Goal: Task Accomplishment & Management: Manage account settings

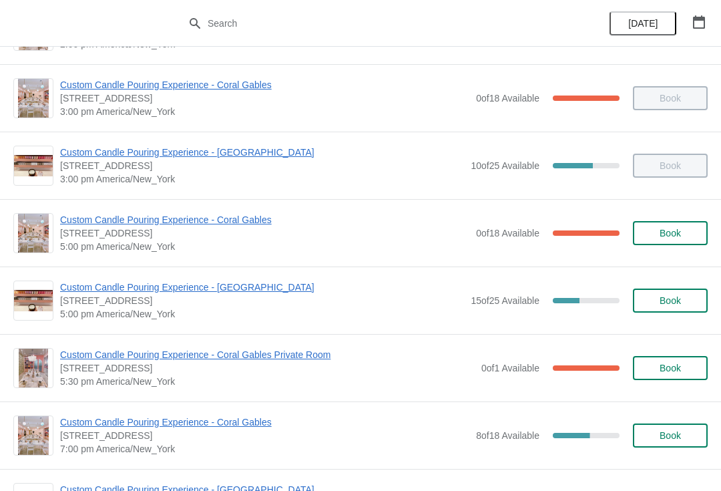
scroll to position [465, 0]
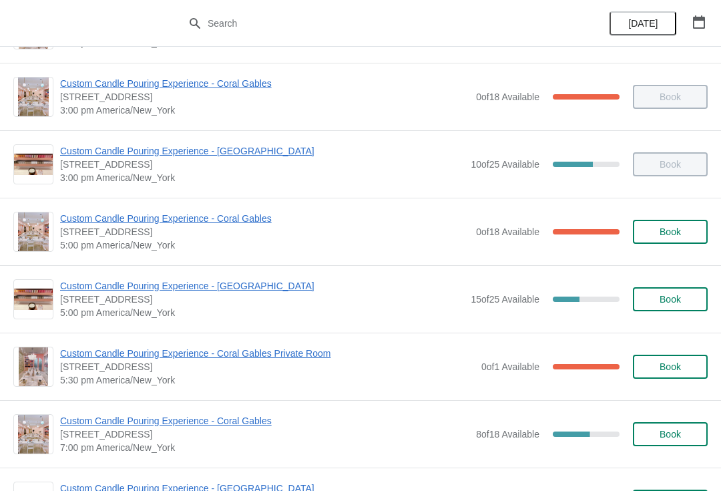
click at [267, 291] on span "Custom Candle Pouring Experience - [GEOGRAPHIC_DATA]" at bounding box center [262, 285] width 404 height 13
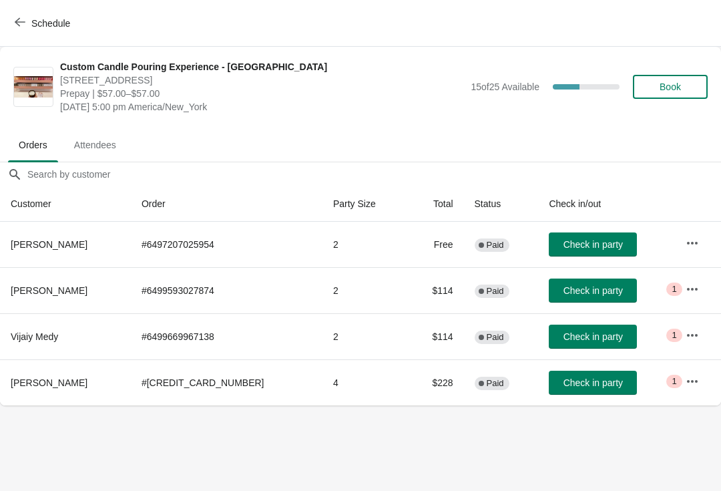
click at [686, 340] on icon "button" at bounding box center [692, 335] width 13 height 13
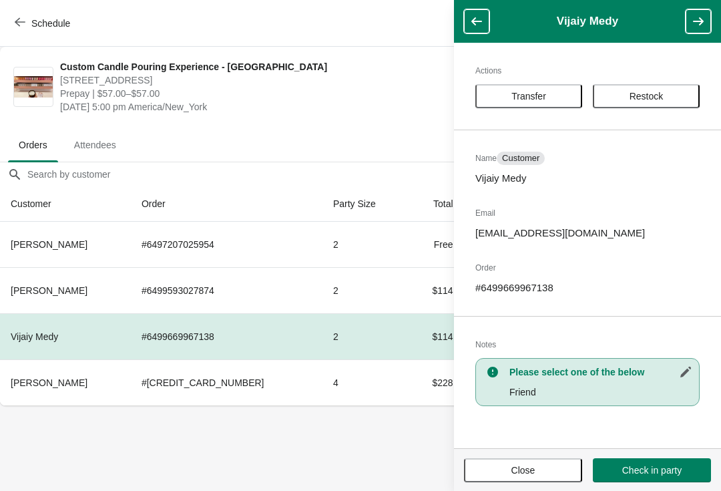
click at [536, 107] on button "Transfer" at bounding box center [529, 96] width 107 height 24
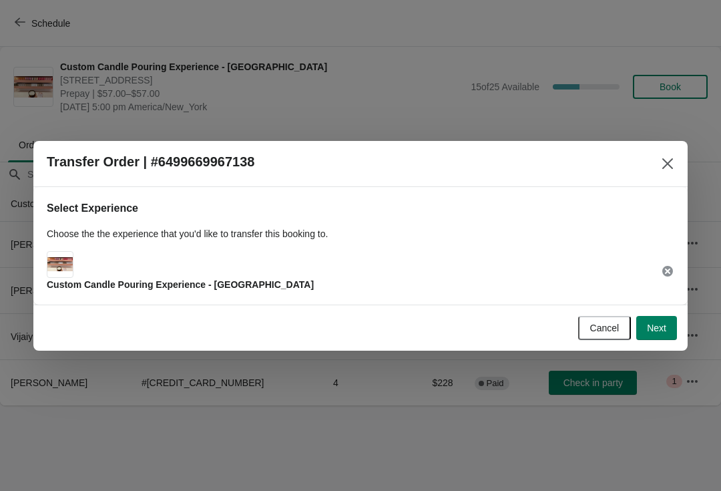
click at [659, 333] on span "Next" at bounding box center [656, 328] width 19 height 11
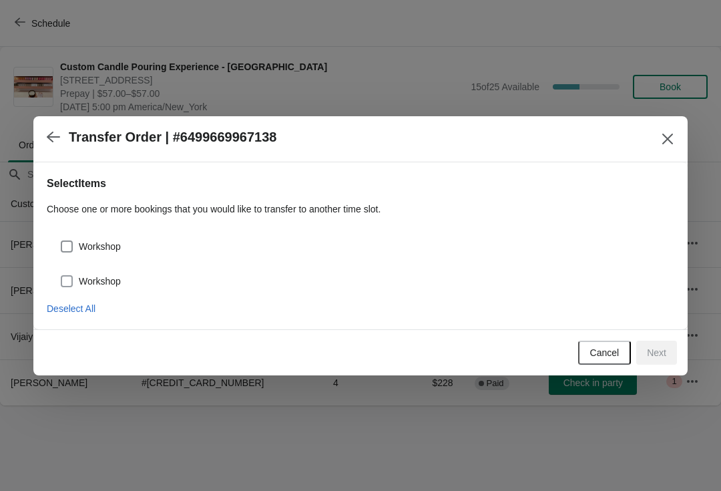
click at [66, 287] on span at bounding box center [67, 281] width 12 height 12
click at [61, 276] on input "Workshop" at bounding box center [61, 275] width 1 height 1
checkbox input "true"
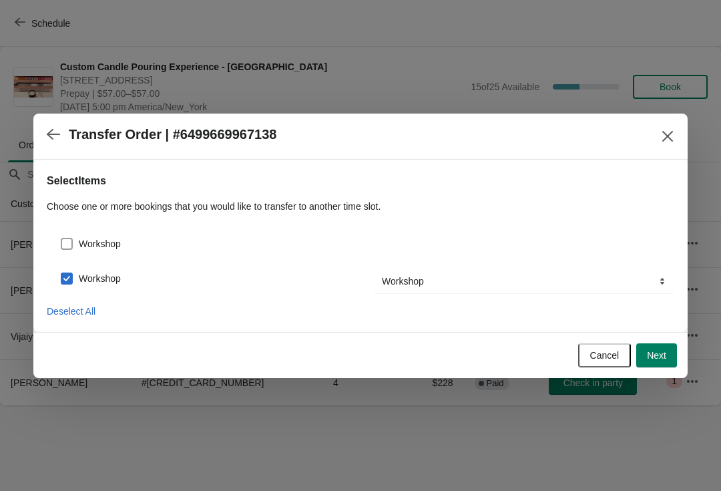
click at [67, 240] on span at bounding box center [67, 244] width 12 height 12
click at [61, 238] on input "Workshop" at bounding box center [61, 238] width 1 height 1
checkbox input "true"
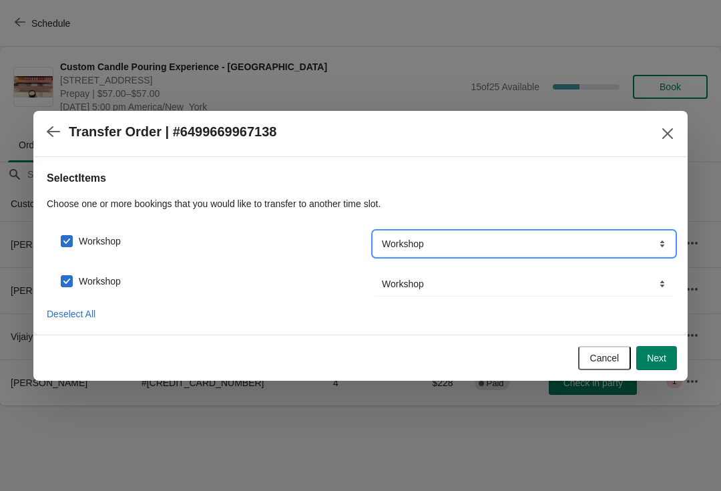
click at [651, 252] on select "Workshop" at bounding box center [524, 244] width 301 height 24
click at [657, 363] on span "Next" at bounding box center [656, 358] width 19 height 11
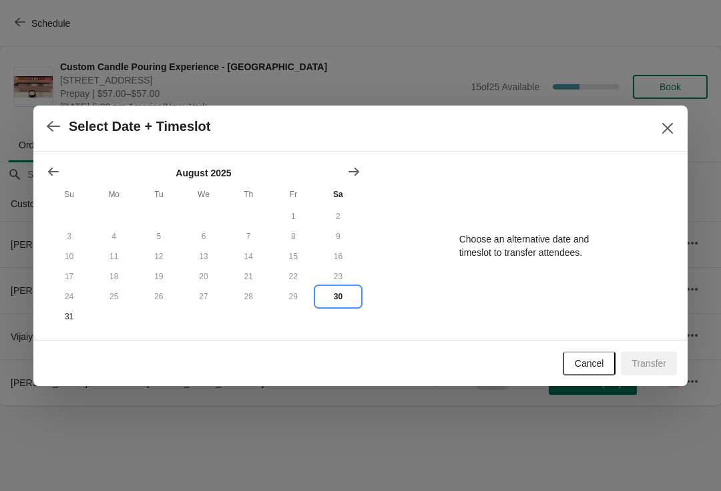
click at [342, 305] on button "30" at bounding box center [338, 297] width 45 height 20
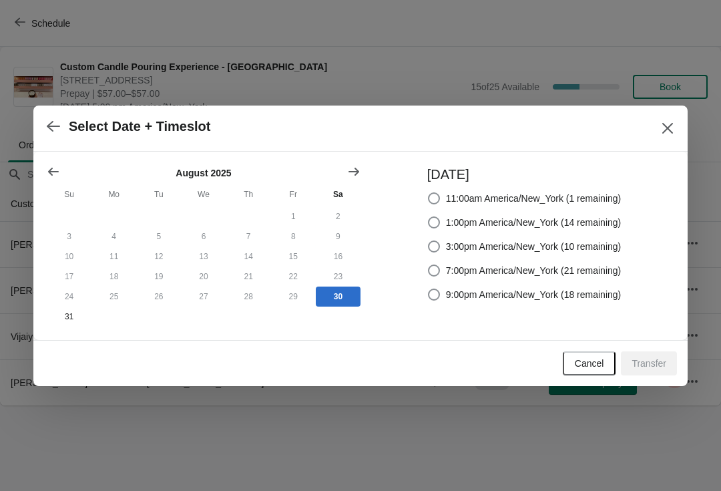
click at [428, 275] on label "7:00pm America/New_York (21 remaining)" at bounding box center [525, 270] width 194 height 19
click at [428, 265] on input "7:00pm America/New_York (21 remaining)" at bounding box center [428, 265] width 1 height 1
radio input "true"
click at [653, 369] on span "Transfer" at bounding box center [649, 363] width 35 height 11
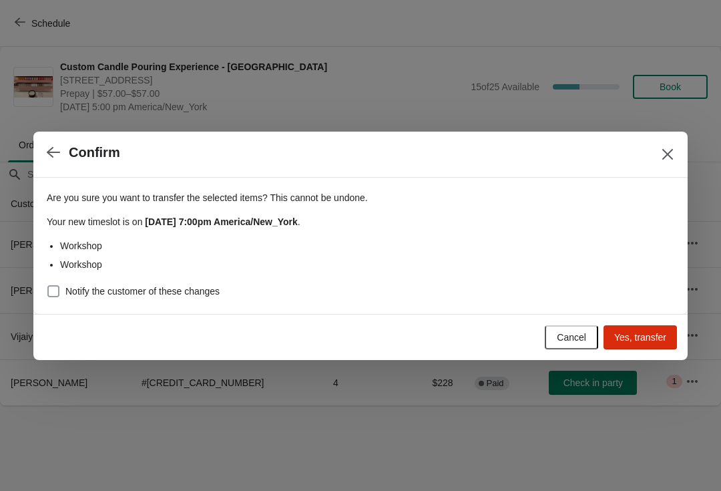
click at [52, 292] on span at bounding box center [53, 291] width 12 height 12
click at [48, 286] on input "Notify the customer of these changes" at bounding box center [47, 285] width 1 height 1
checkbox input "true"
click at [641, 339] on span "Yes, transfer" at bounding box center [641, 337] width 52 height 11
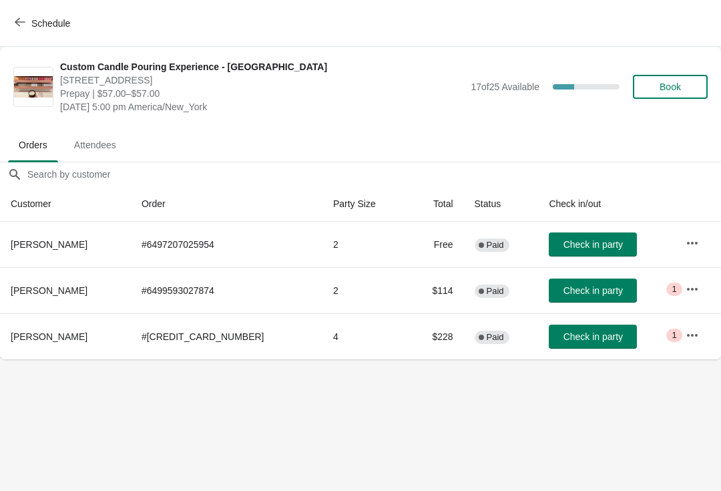
click at [21, 23] on icon "button" at bounding box center [20, 22] width 11 height 11
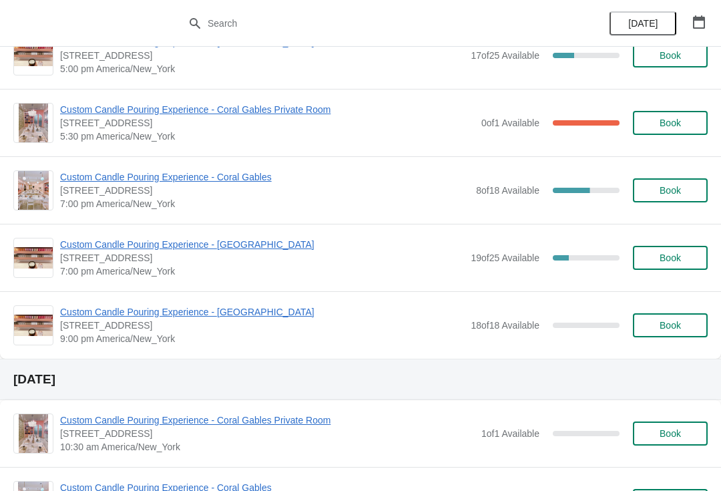
scroll to position [695, 0]
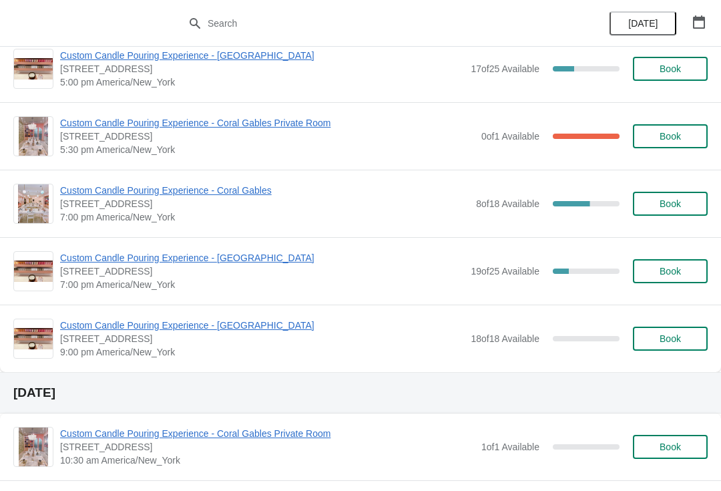
click at [88, 262] on span "Custom Candle Pouring Experience - [GEOGRAPHIC_DATA]" at bounding box center [262, 257] width 404 height 13
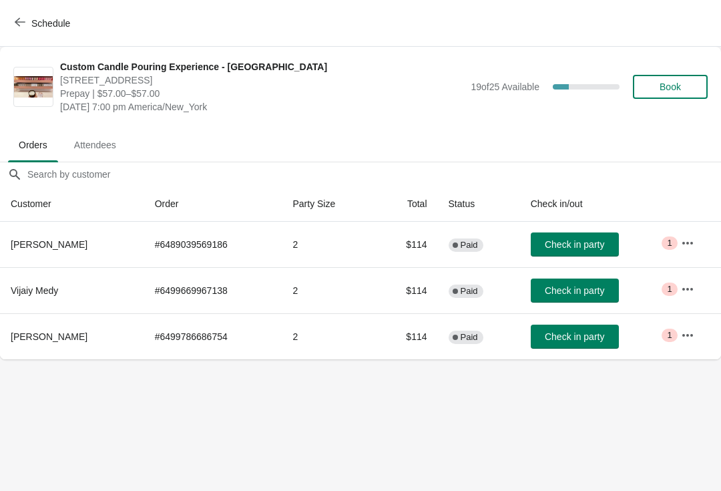
click at [19, 33] on button "Schedule" at bounding box center [44, 23] width 74 height 24
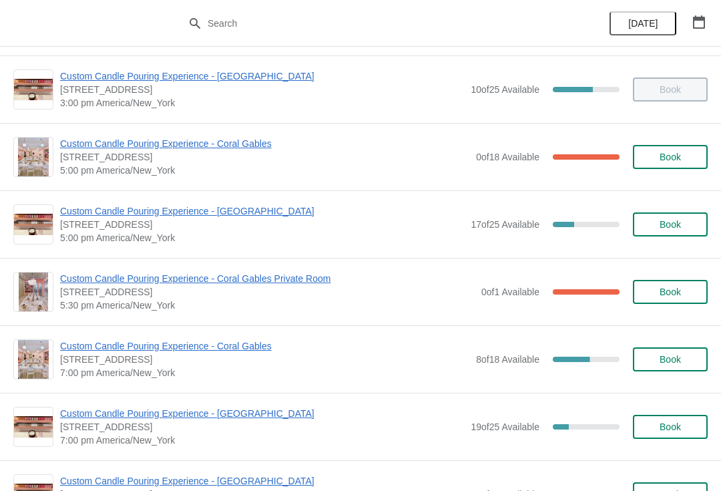
scroll to position [540, 0]
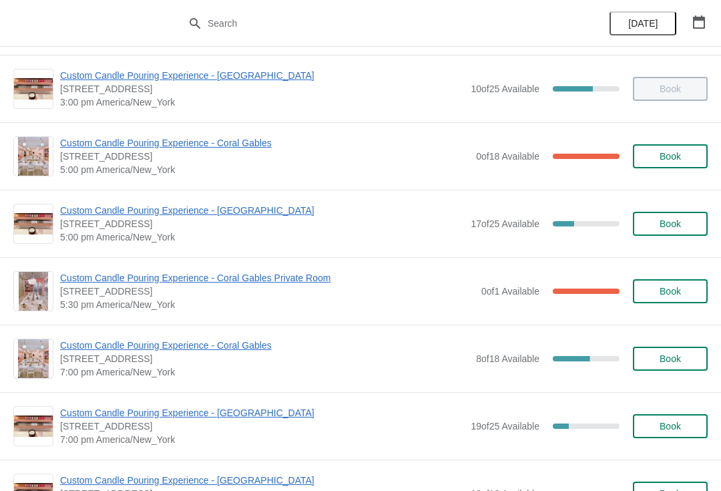
click at [259, 208] on span "Custom Candle Pouring Experience - [GEOGRAPHIC_DATA]" at bounding box center [262, 210] width 404 height 13
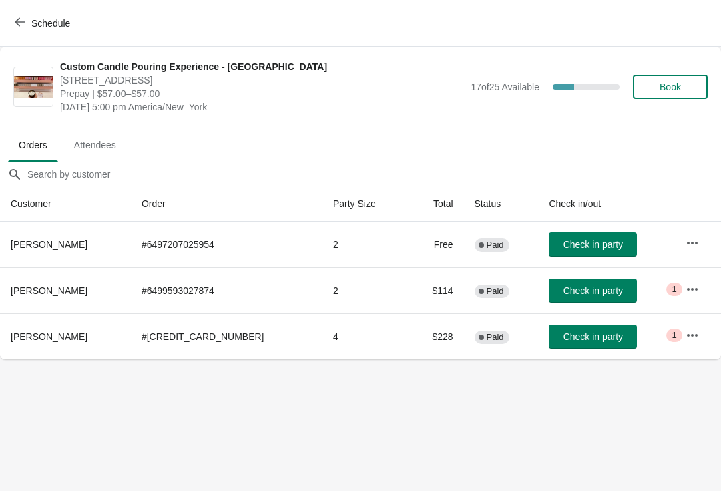
scroll to position [0, 0]
click at [566, 248] on span "Check in party" at bounding box center [593, 244] width 59 height 11
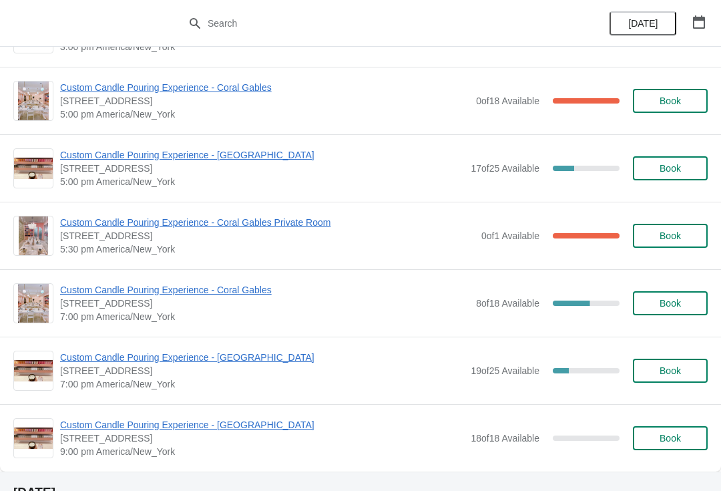
scroll to position [594, 0]
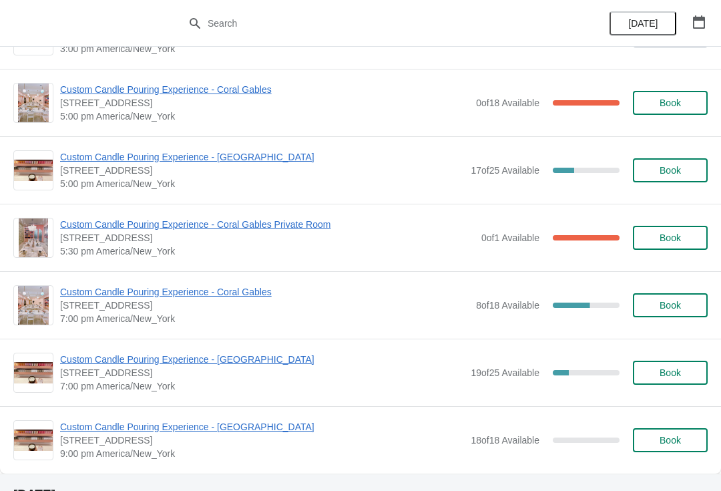
click at [254, 159] on span "Custom Candle Pouring Experience - [GEOGRAPHIC_DATA]" at bounding box center [262, 156] width 404 height 13
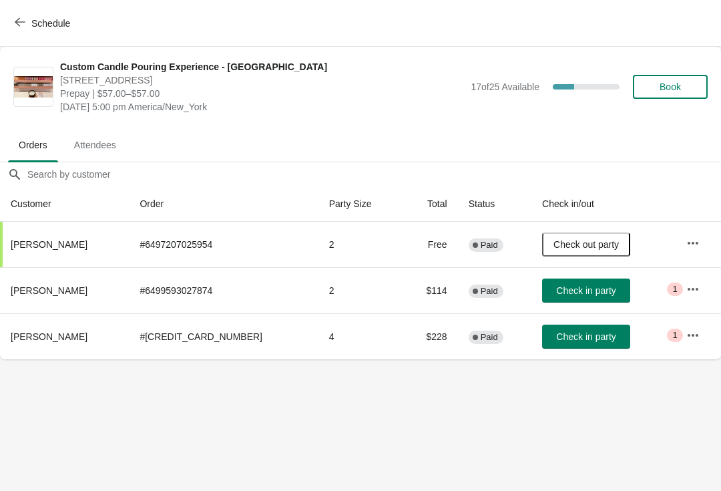
click at [573, 340] on span "Check in party" at bounding box center [585, 336] width 59 height 11
click at [69, 423] on body "Schedule Custom Candle Pouring Experience - [GEOGRAPHIC_DATA] [STREET_ADDRESS] …" at bounding box center [360, 245] width 721 height 491
click at [50, 23] on span "Schedule" at bounding box center [50, 23] width 39 height 11
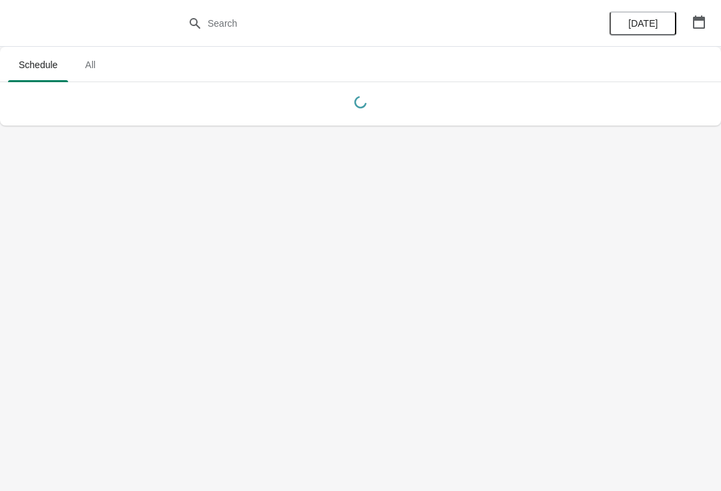
click at [694, 14] on button "button" at bounding box center [699, 22] width 24 height 24
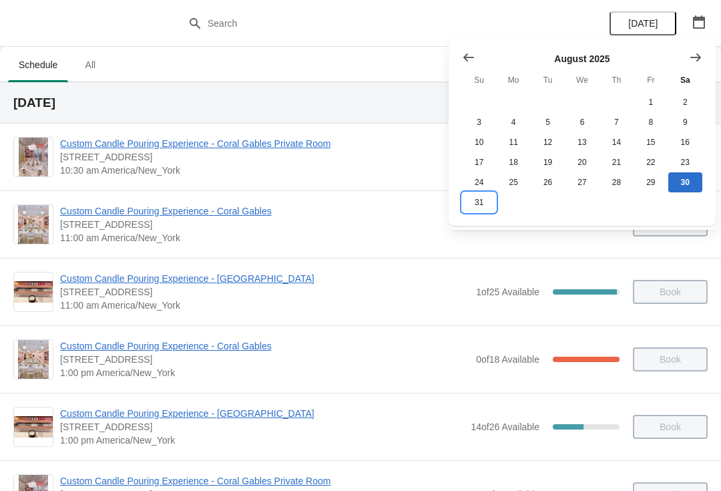
click at [470, 202] on button "31" at bounding box center [479, 202] width 34 height 20
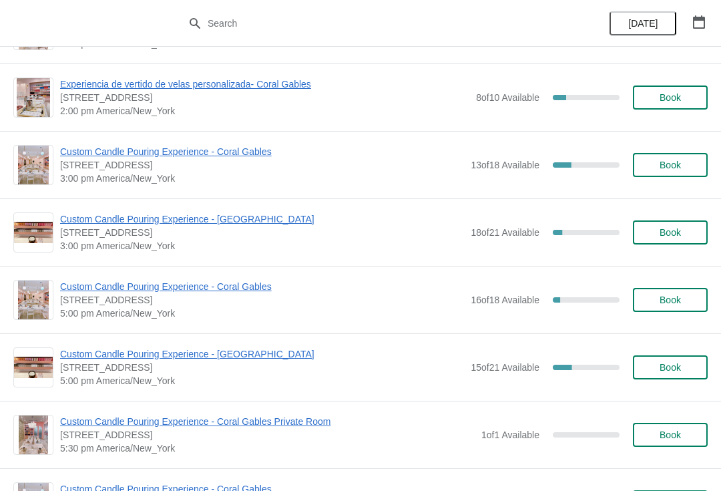
scroll to position [607, 0]
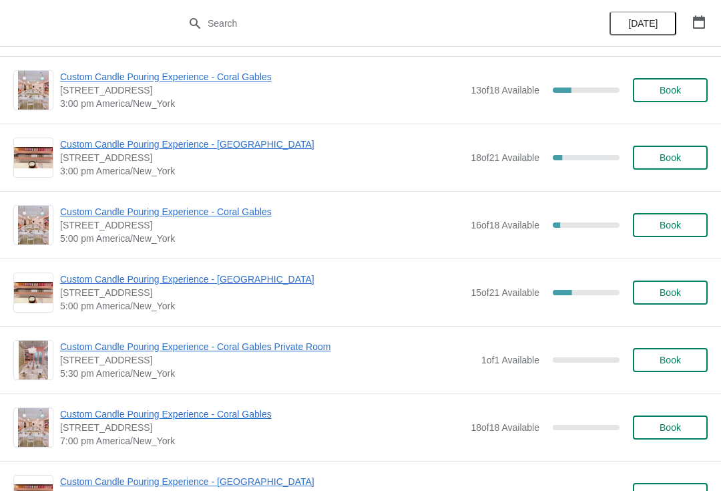
click at [228, 285] on span "Custom Candle Pouring Experience - [GEOGRAPHIC_DATA]" at bounding box center [262, 279] width 404 height 13
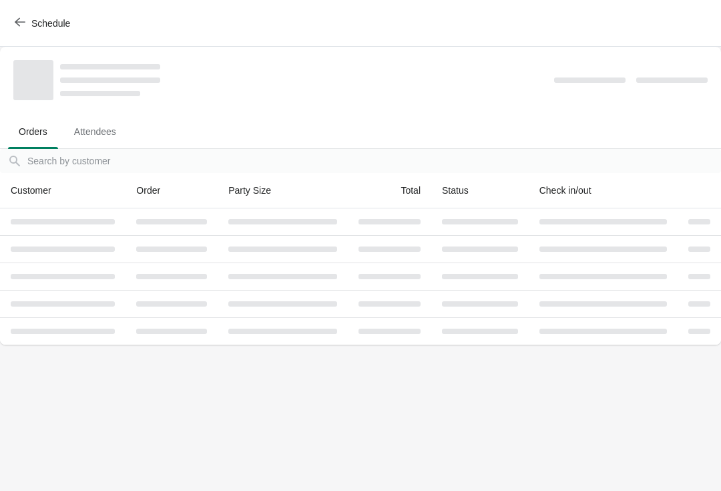
scroll to position [0, 0]
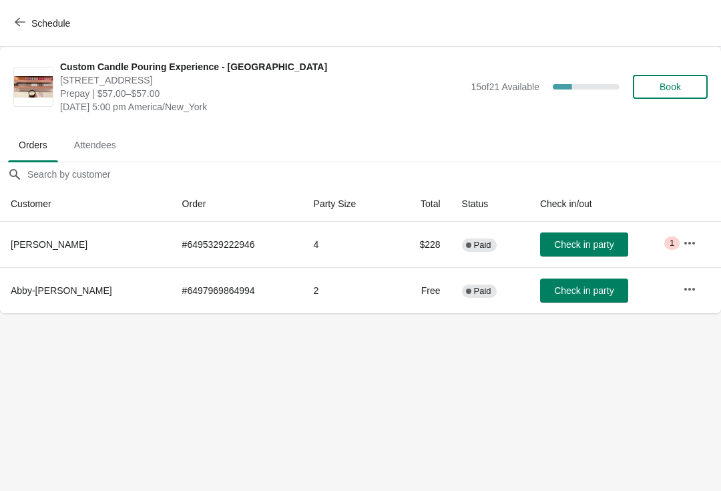
click at [33, 27] on span "Schedule" at bounding box center [50, 23] width 39 height 11
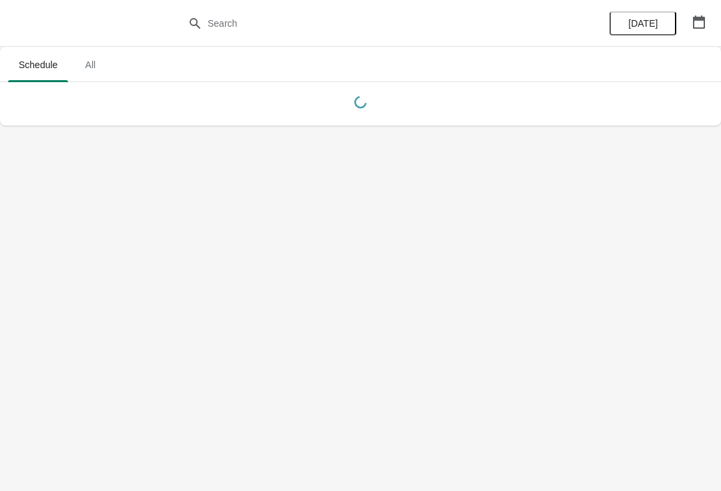
click at [694, 24] on icon "button" at bounding box center [699, 21] width 12 height 13
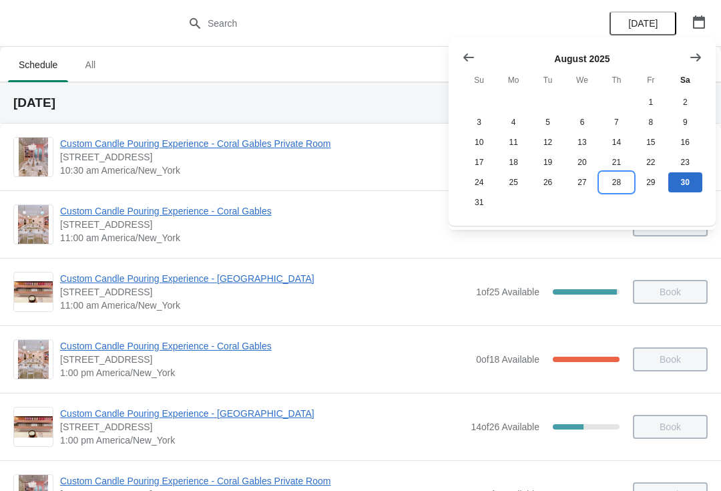
click at [608, 192] on button "28" at bounding box center [617, 182] width 34 height 20
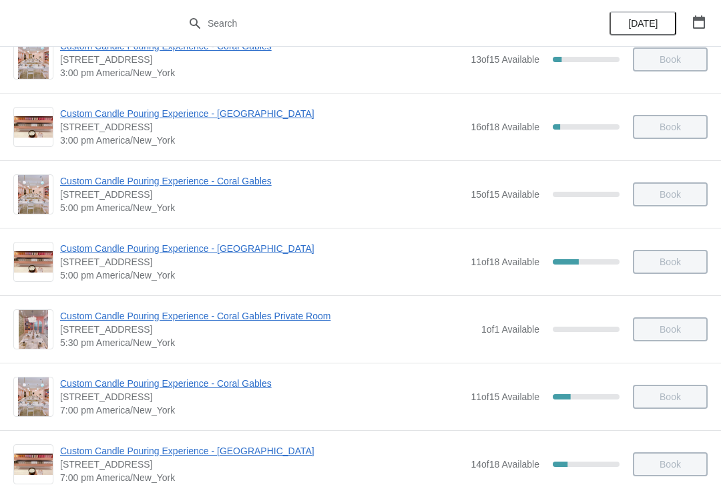
scroll to position [488, 0]
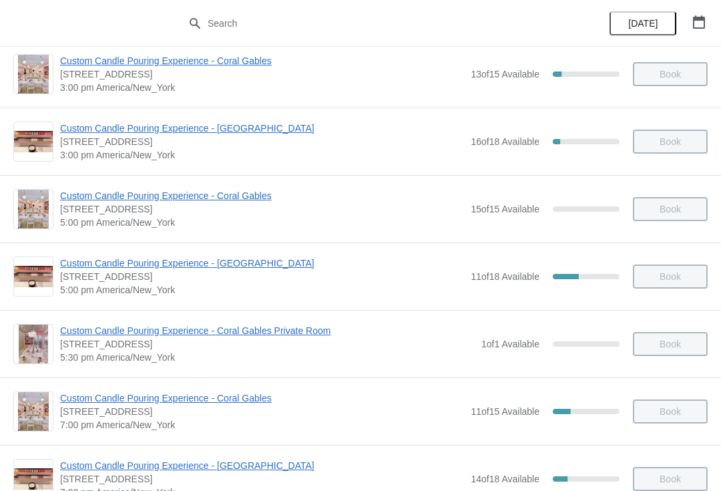
click at [221, 259] on span "Custom Candle Pouring Experience - [GEOGRAPHIC_DATA]" at bounding box center [262, 263] width 404 height 13
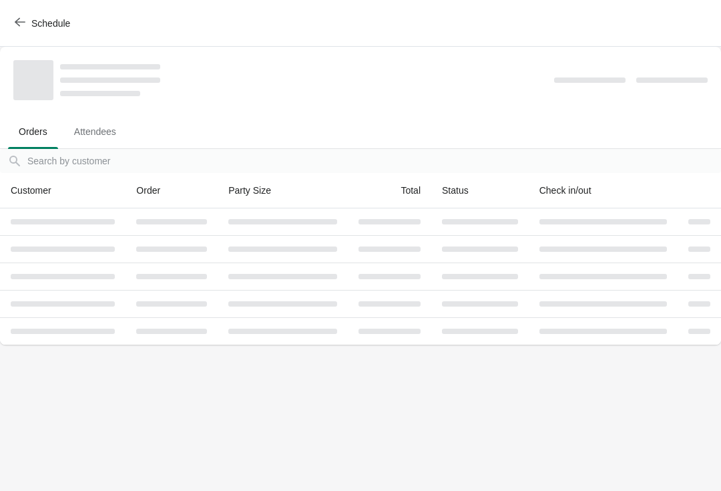
scroll to position [0, 0]
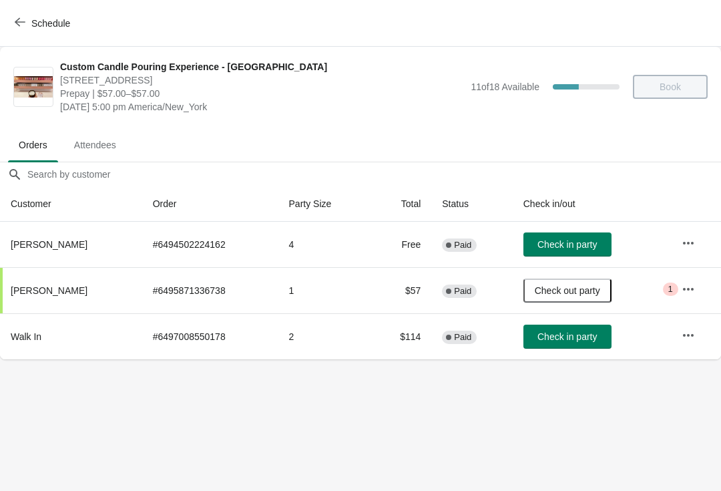
click at [25, 33] on button "Schedule" at bounding box center [44, 23] width 74 height 24
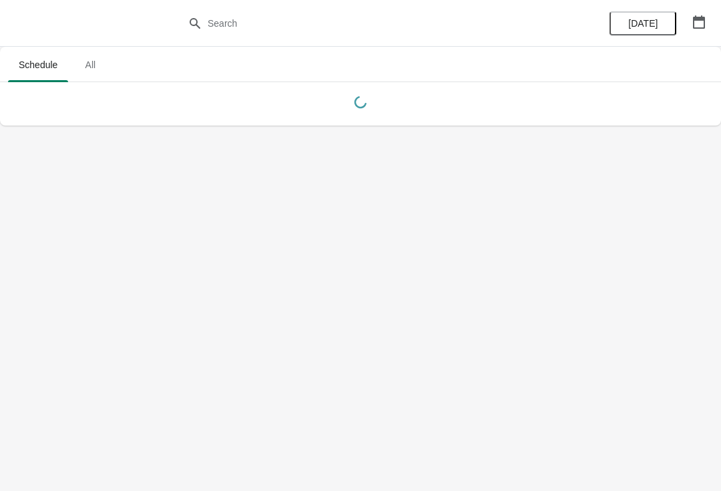
click at [695, 32] on button "button" at bounding box center [699, 22] width 24 height 24
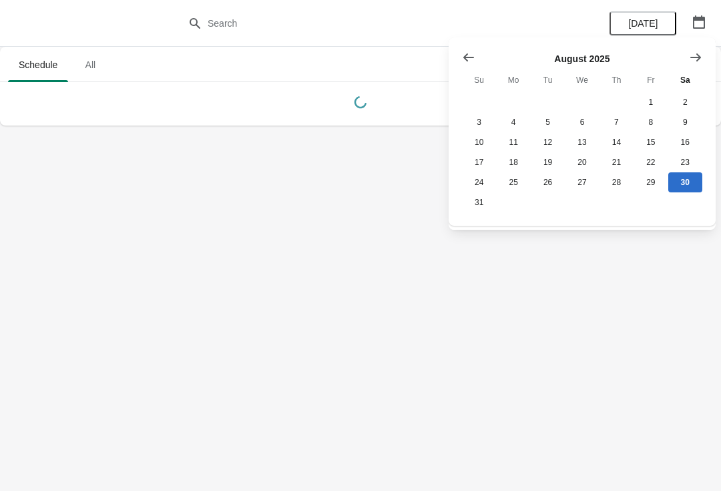
click at [466, 57] on icon "Show previous month, July 2025" at bounding box center [469, 57] width 11 height 8
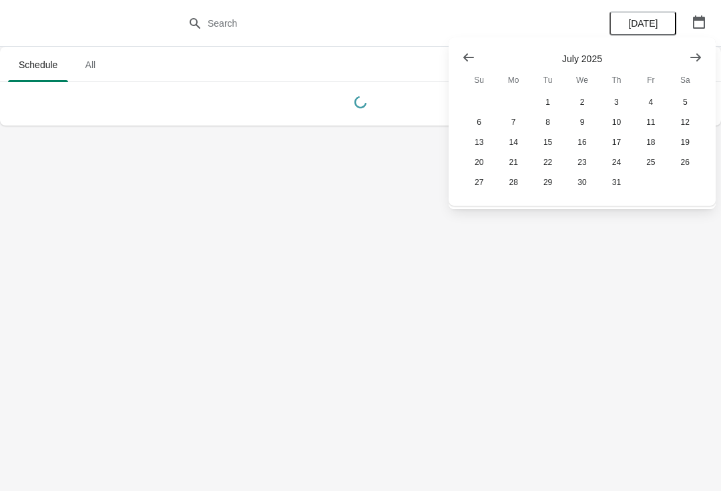
click at [472, 61] on icon "Show previous month, June 2025" at bounding box center [468, 57] width 13 height 13
click at [466, 61] on icon "Show previous month, June 2025" at bounding box center [468, 57] width 13 height 13
click at [470, 62] on icon "Show previous month, April 2025" at bounding box center [468, 57] width 13 height 13
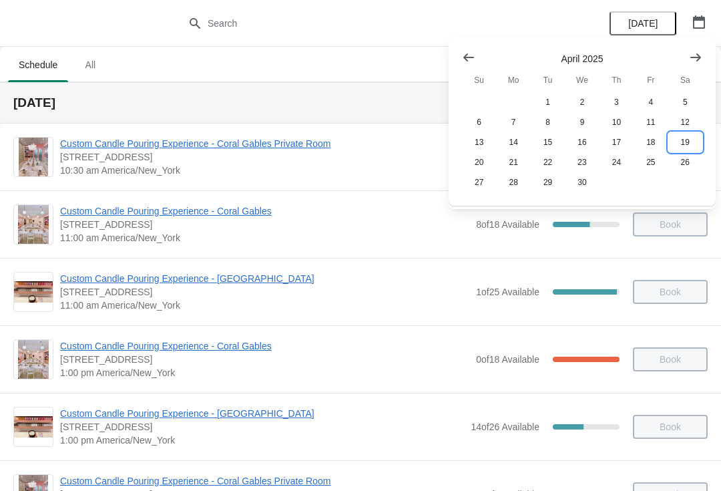
click at [687, 147] on button "19" at bounding box center [686, 142] width 34 height 20
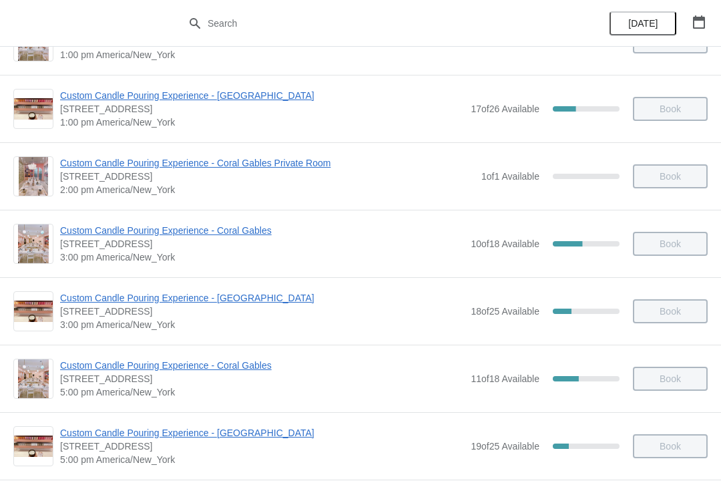
scroll to position [265, 0]
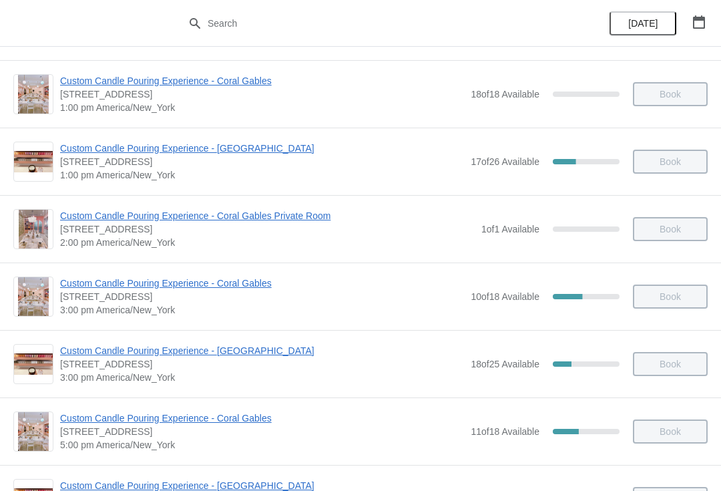
click at [245, 345] on span "Custom Candle Pouring Experience - [GEOGRAPHIC_DATA]" at bounding box center [262, 350] width 404 height 13
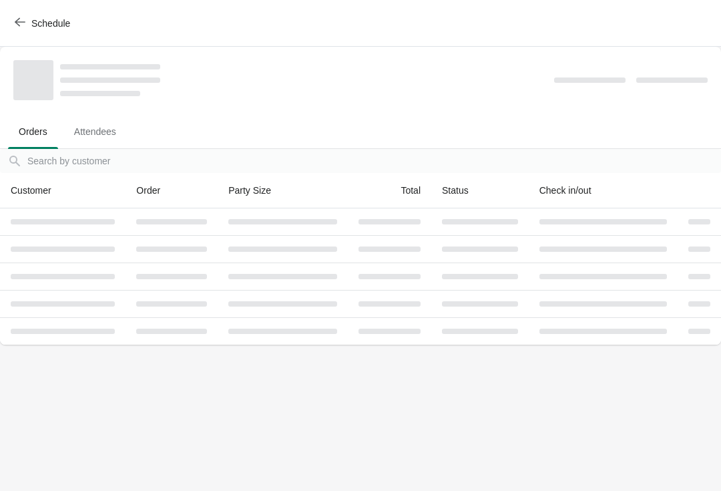
scroll to position [0, 0]
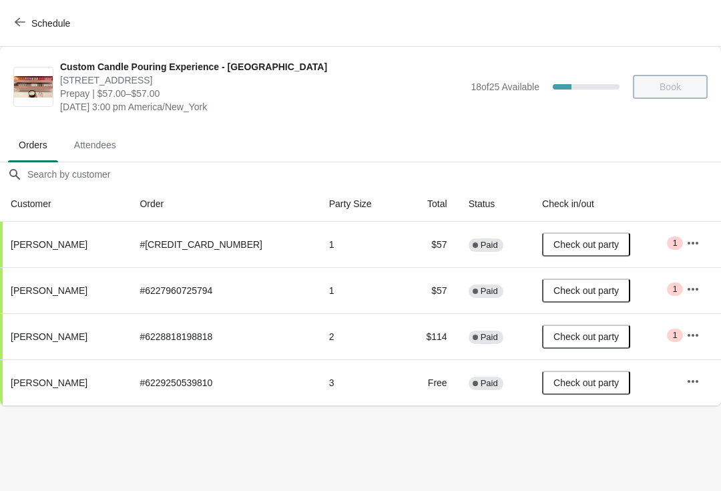
click at [42, 14] on button "Schedule" at bounding box center [44, 23] width 74 height 24
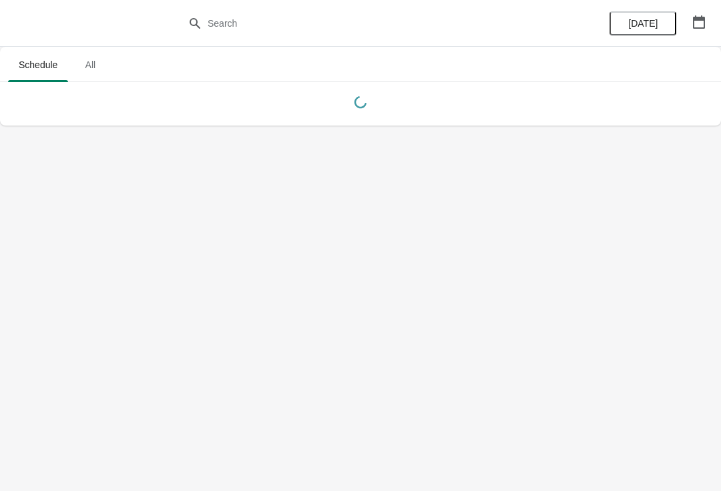
click at [641, 21] on span "[DATE]" at bounding box center [643, 23] width 29 height 11
click at [703, 21] on icon "button" at bounding box center [699, 21] width 13 height 13
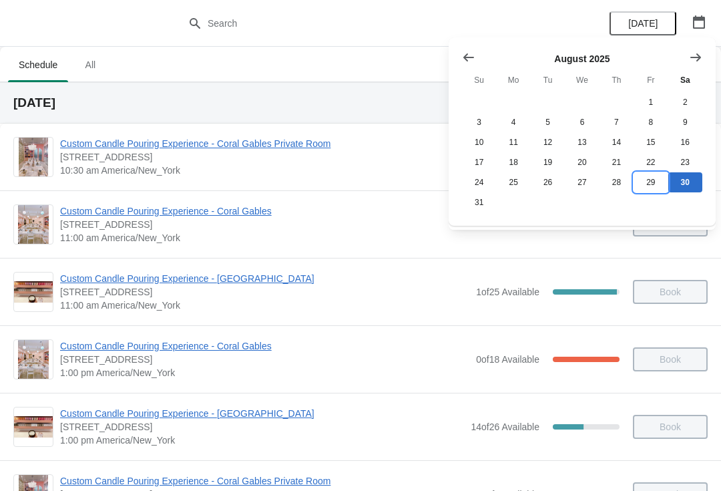
click at [649, 181] on button "29" at bounding box center [651, 182] width 34 height 20
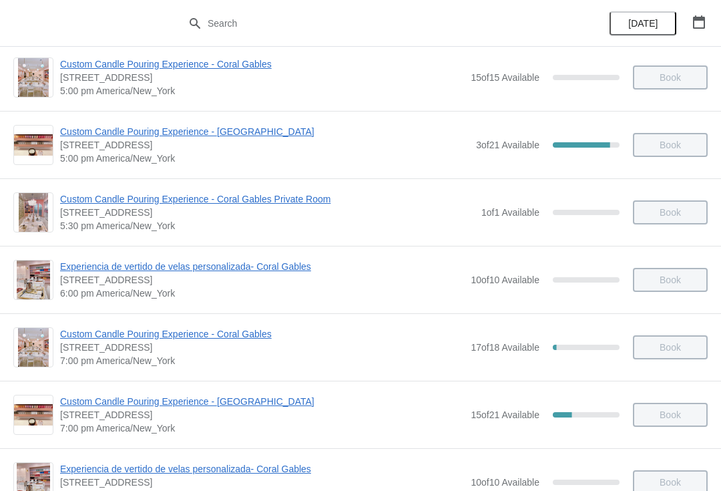
scroll to position [617, 0]
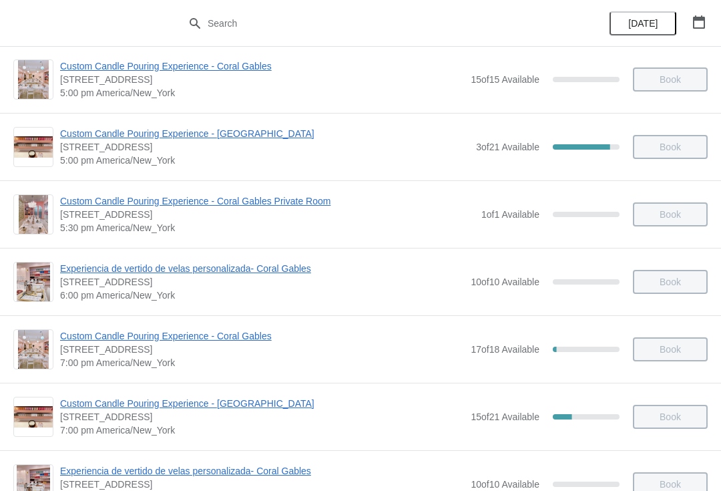
click at [697, 22] on icon "button" at bounding box center [699, 21] width 13 height 13
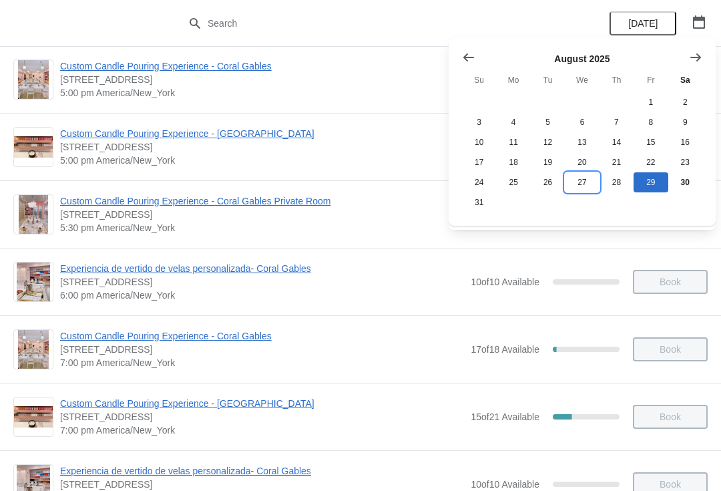
click at [588, 191] on button "27" at bounding box center [582, 182] width 34 height 20
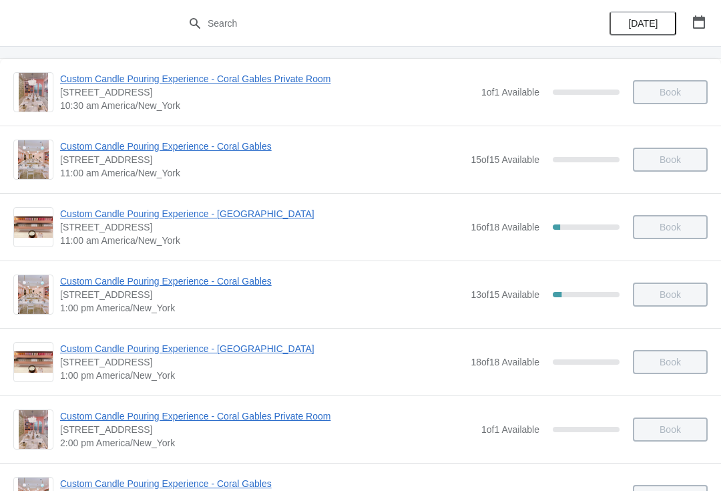
scroll to position [66, 0]
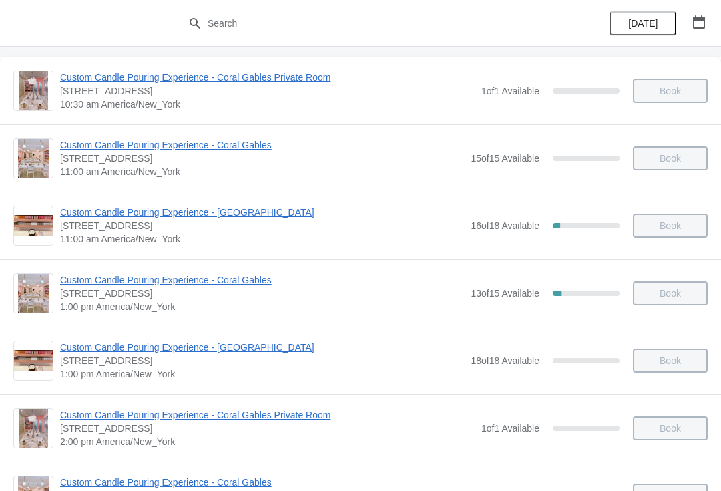
click at [217, 217] on span "Custom Candle Pouring Experience - [GEOGRAPHIC_DATA]" at bounding box center [262, 212] width 404 height 13
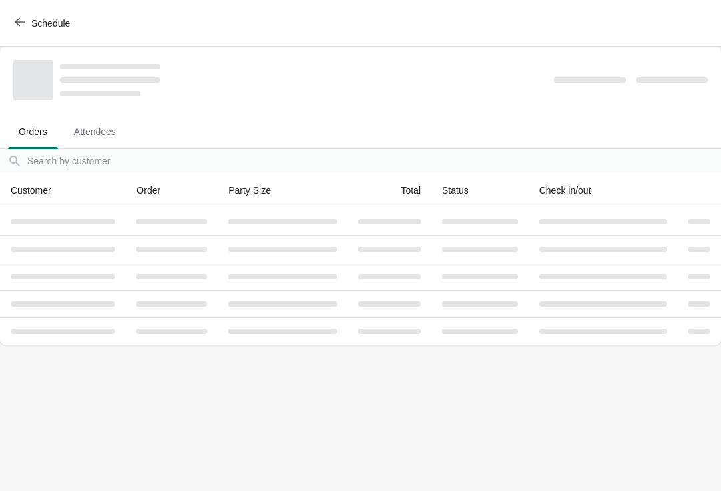
scroll to position [0, 0]
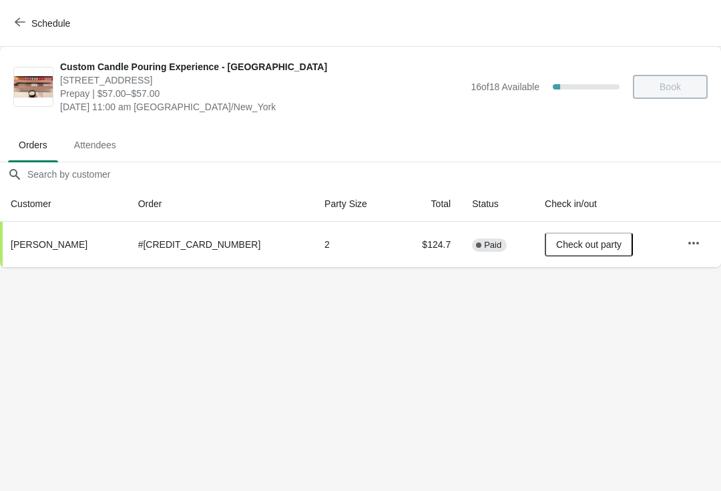
click at [44, 20] on span "Schedule" at bounding box center [50, 23] width 39 height 11
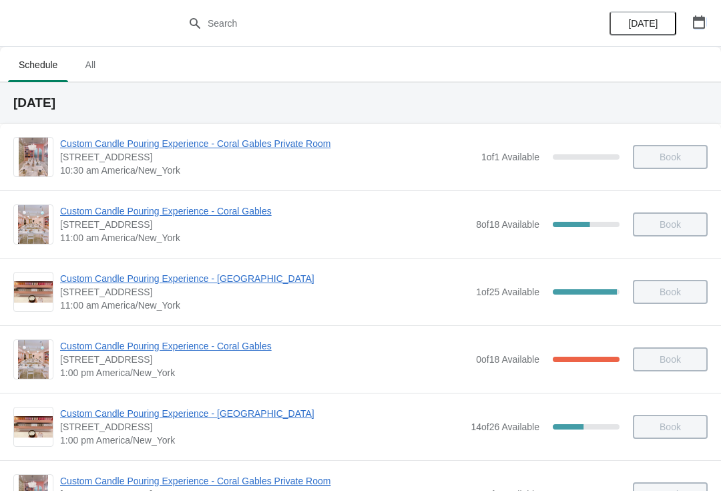
click at [699, 22] on icon "button" at bounding box center [699, 21] width 13 height 13
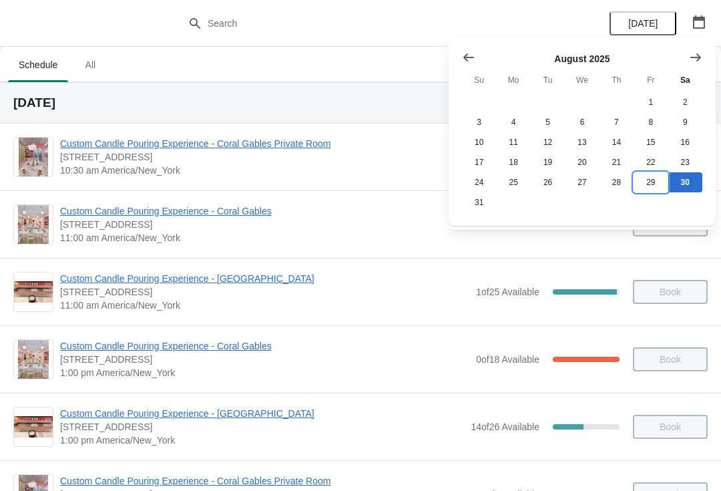
click at [659, 187] on button "29" at bounding box center [651, 182] width 34 height 20
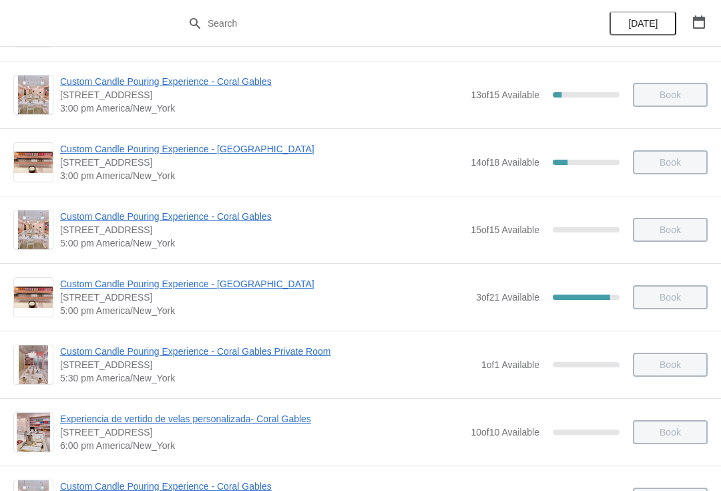
scroll to position [468, 0]
click at [267, 285] on span "Custom Candle Pouring Experience - [GEOGRAPHIC_DATA]" at bounding box center [264, 283] width 409 height 13
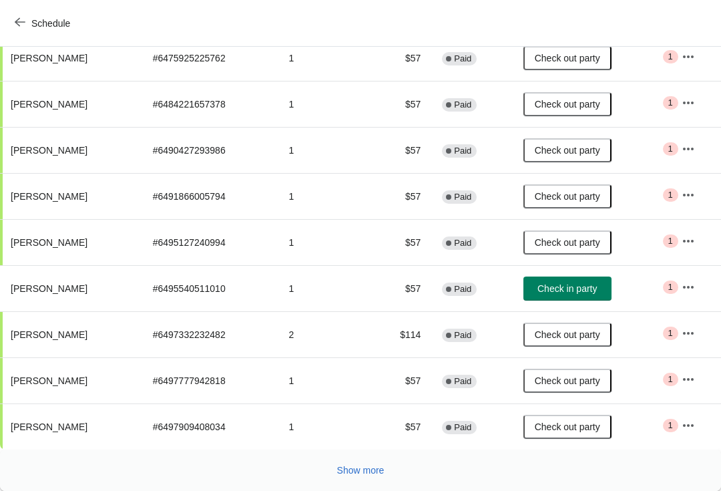
scroll to position [232, 0]
click at [342, 477] on button "Show more" at bounding box center [361, 470] width 58 height 24
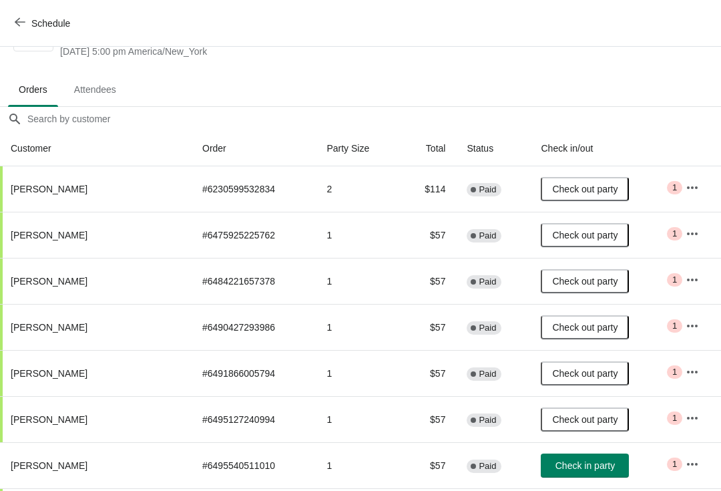
scroll to position [51, 0]
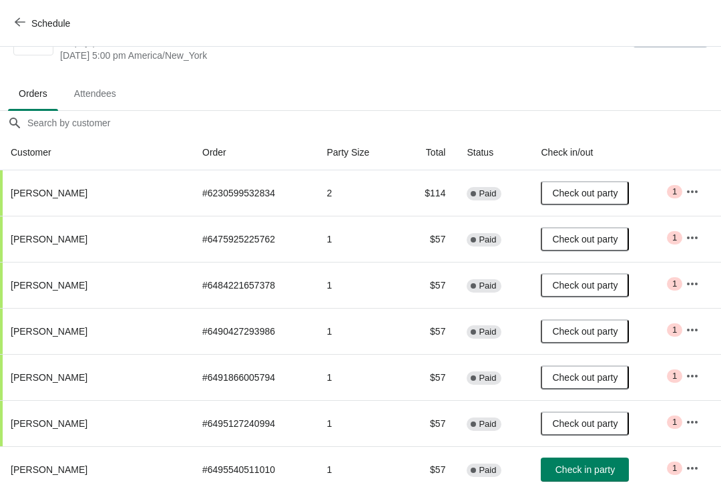
click at [576, 183] on button "Check out party" at bounding box center [585, 193] width 88 height 24
click at [693, 189] on icon "button" at bounding box center [692, 191] width 13 height 13
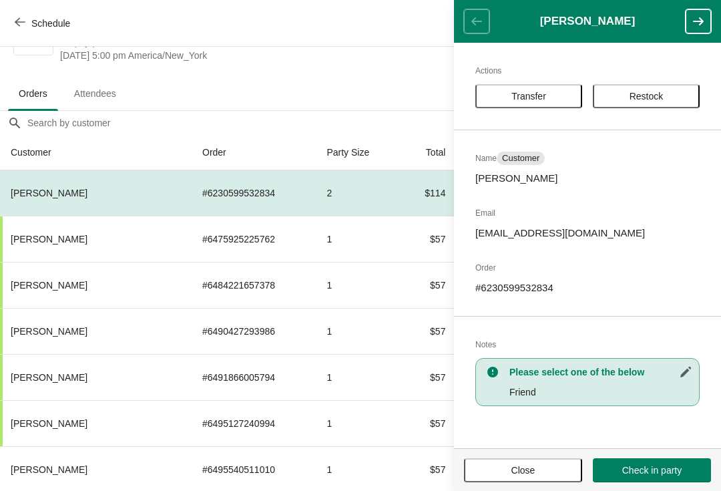
click at [360, 80] on ul "Orders Attendees" at bounding box center [360, 92] width 711 height 35
click at [539, 469] on span "Close" at bounding box center [523, 470] width 94 height 11
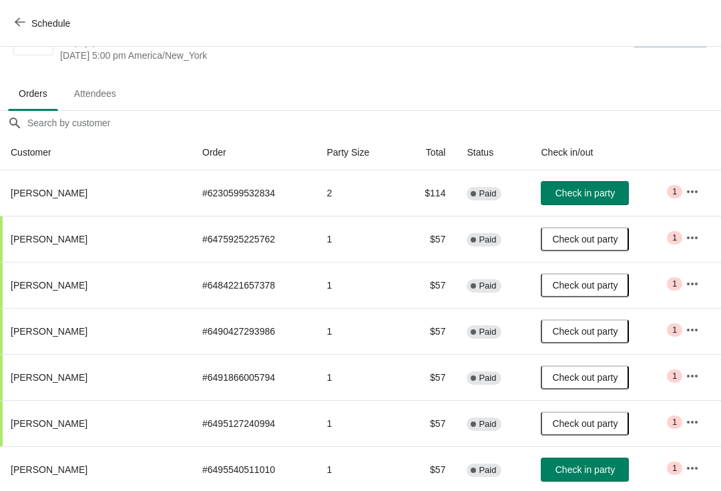
click at [697, 190] on button "button" at bounding box center [693, 192] width 24 height 24
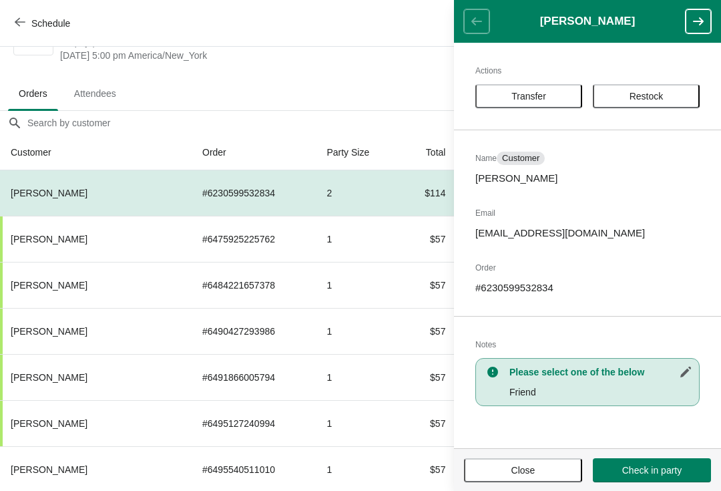
click at [528, 84] on button "Transfer" at bounding box center [529, 96] width 107 height 24
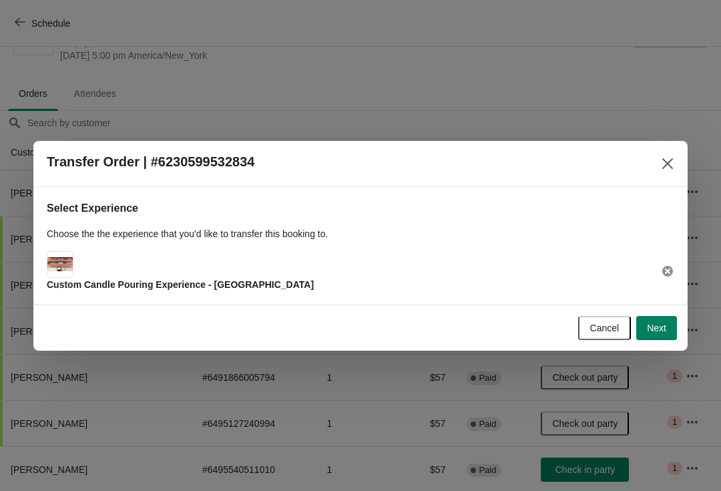
click at [652, 325] on span "Next" at bounding box center [656, 328] width 19 height 11
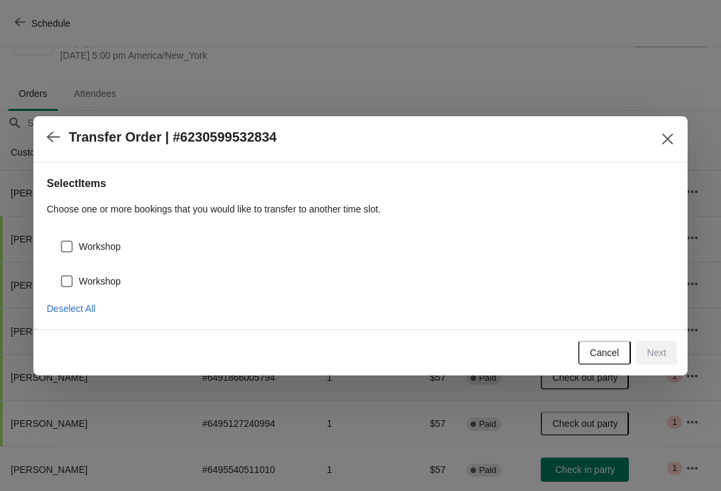
click at [100, 297] on button "Deselect All" at bounding box center [70, 309] width 59 height 24
click at [66, 244] on span at bounding box center [67, 246] width 12 height 12
click at [61, 241] on input "Workshop" at bounding box center [61, 240] width 1 height 1
checkbox input "true"
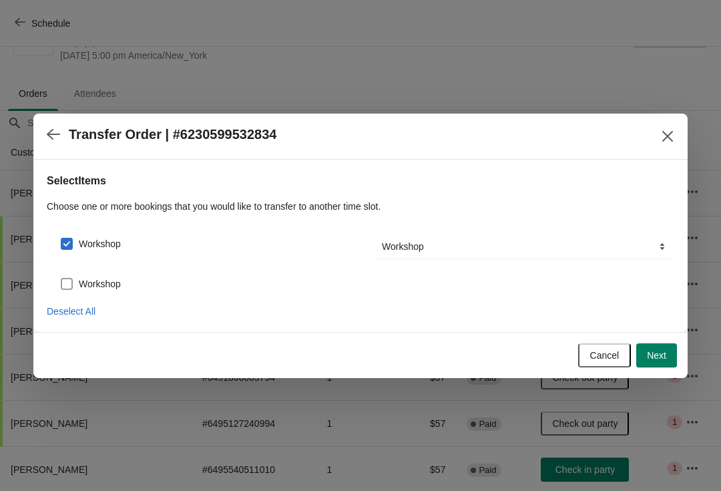
click at [85, 291] on label "Workshop" at bounding box center [90, 284] width 61 height 19
click at [61, 279] on input "Workshop" at bounding box center [61, 278] width 1 height 1
checkbox input "true"
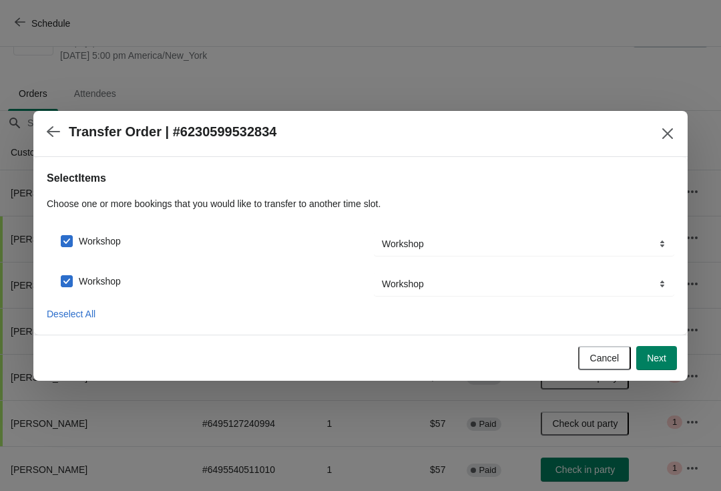
click at [655, 360] on span "Next" at bounding box center [656, 358] width 19 height 11
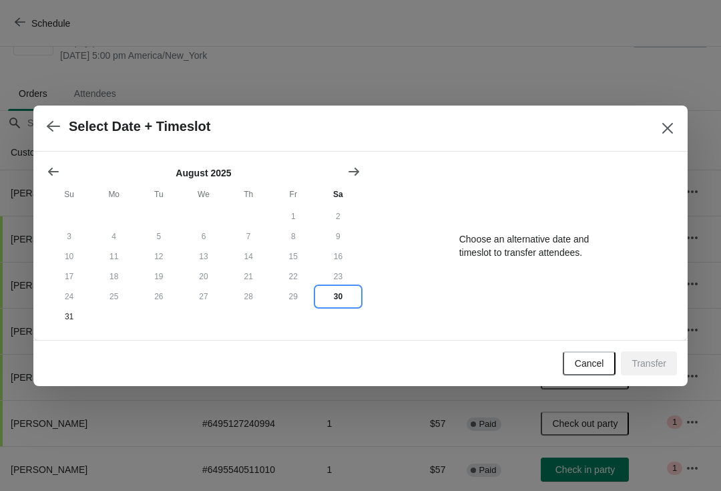
click at [340, 293] on button "30" at bounding box center [338, 297] width 45 height 20
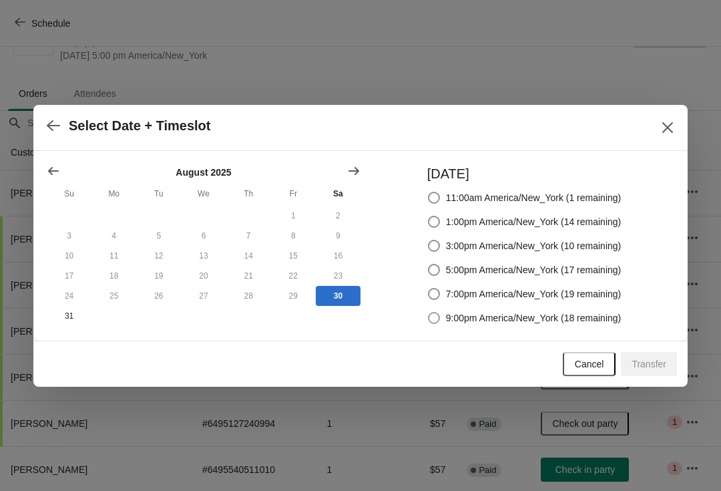
click at [516, 316] on span "9:00pm America/New_York (18 remaining)" at bounding box center [534, 317] width 176 height 13
click at [429, 313] on input "9:00pm America/New_York (18 remaining)" at bounding box center [428, 312] width 1 height 1
radio input "true"
click at [655, 359] on span "Transfer" at bounding box center [649, 364] width 35 height 11
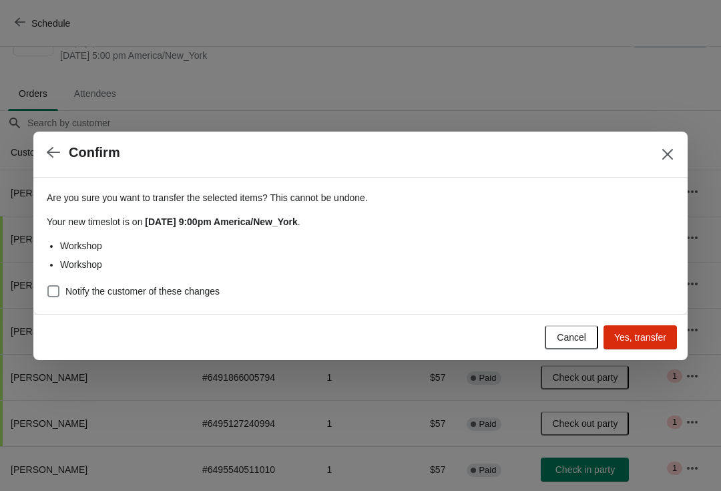
click at [156, 289] on span "Notify the customer of these changes" at bounding box center [142, 291] width 154 height 13
click at [48, 286] on input "Notify the customer of these changes" at bounding box center [47, 285] width 1 height 1
checkbox input "true"
click at [659, 338] on span "Yes, transfer" at bounding box center [641, 337] width 52 height 11
